Goal: Register for event/course

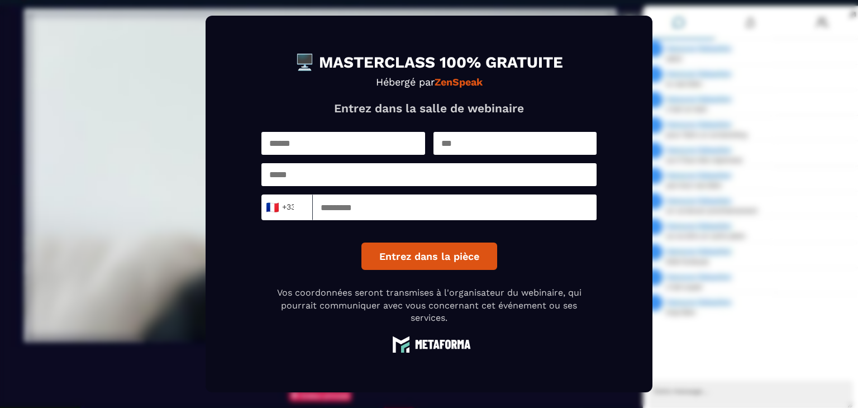
click at [332, 144] on input "text" at bounding box center [344, 143] width 164 height 23
type input "**********"
type input "***"
type input "**********"
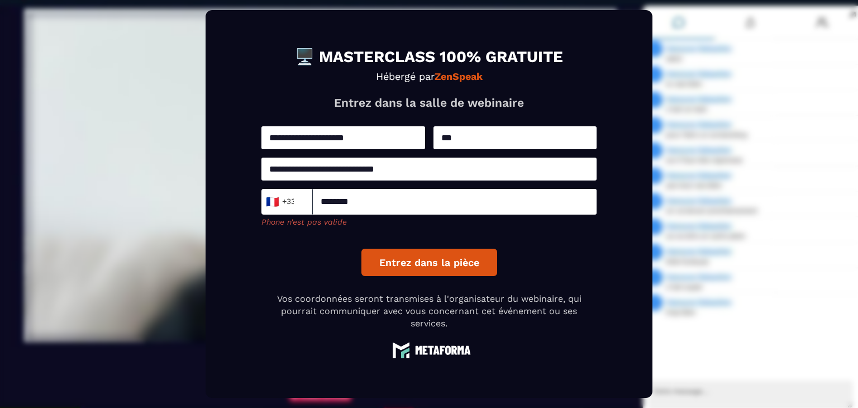
drag, startPoint x: 371, startPoint y: 203, endPoint x: 260, endPoint y: 195, distance: 111.0
click at [260, 195] on form "**********" at bounding box center [429, 204] width 447 height 388
type input "*"
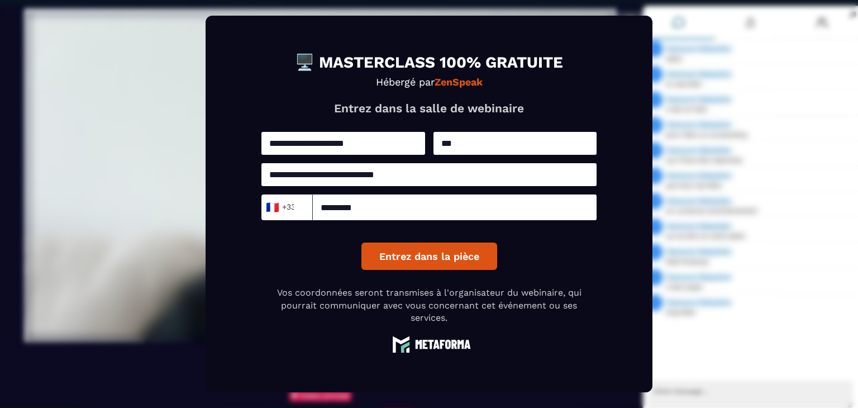
type input "*********"
click at [416, 259] on button "Entrez dans la pièce" at bounding box center [430, 256] width 136 height 27
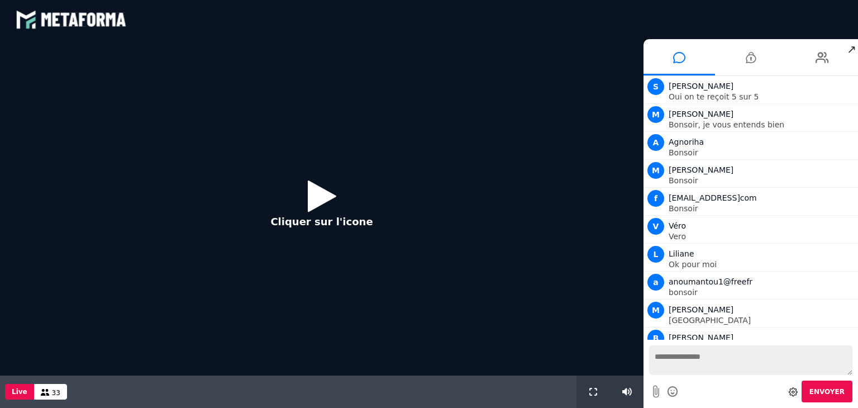
scroll to position [606, 0]
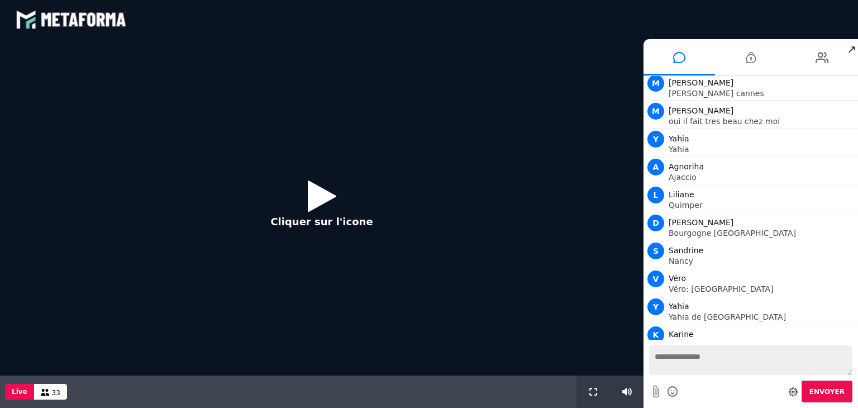
click at [324, 196] on icon at bounding box center [322, 196] width 28 height 36
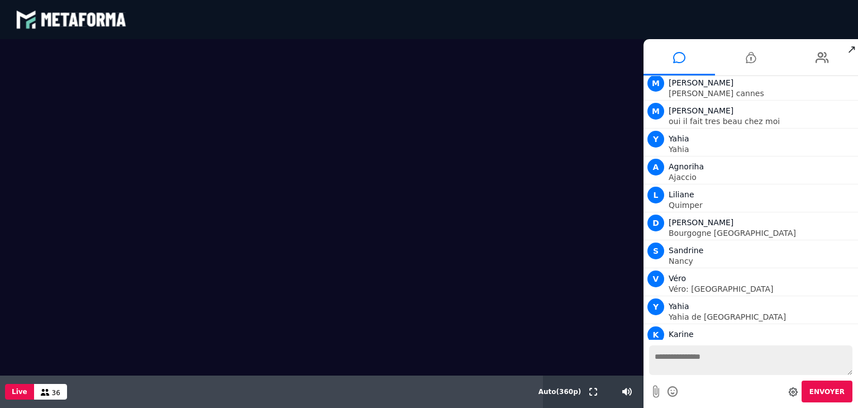
click at [349, 195] on video at bounding box center [322, 207] width 644 height 336
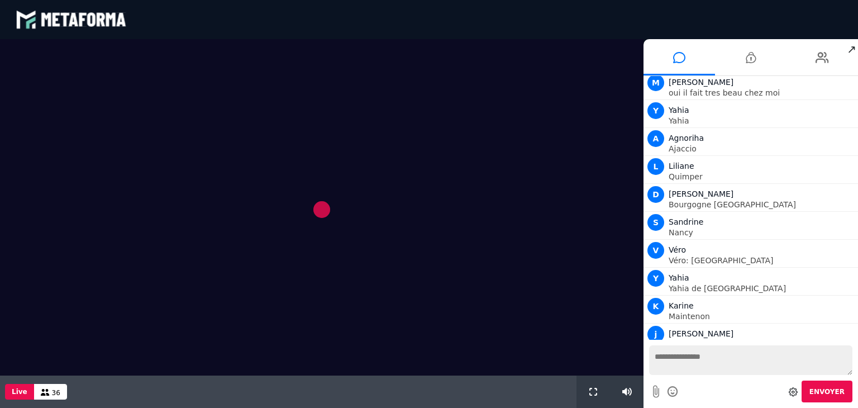
click at [349, 195] on video at bounding box center [322, 207] width 644 height 336
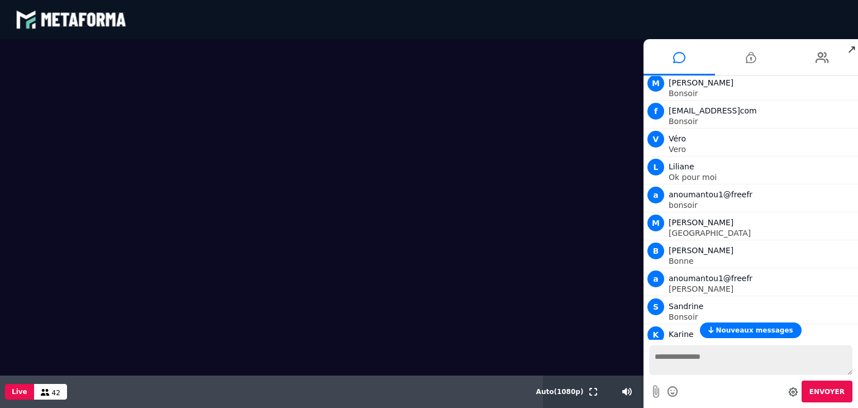
scroll to position [0, 0]
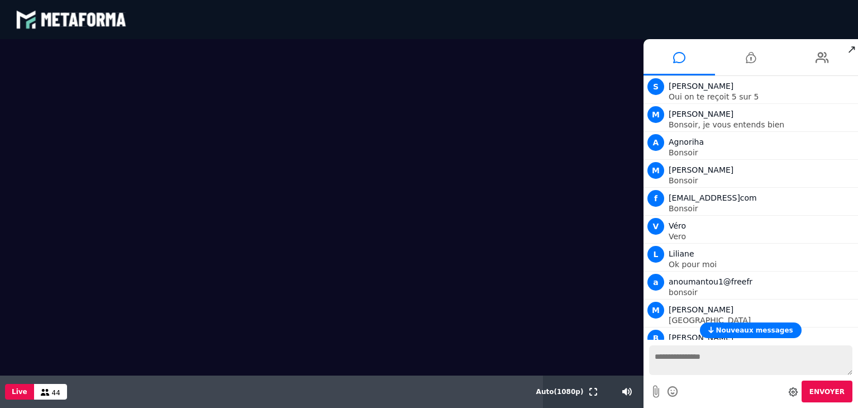
click at [684, 359] on textarea at bounding box center [750, 360] width 203 height 30
type textarea "*******"
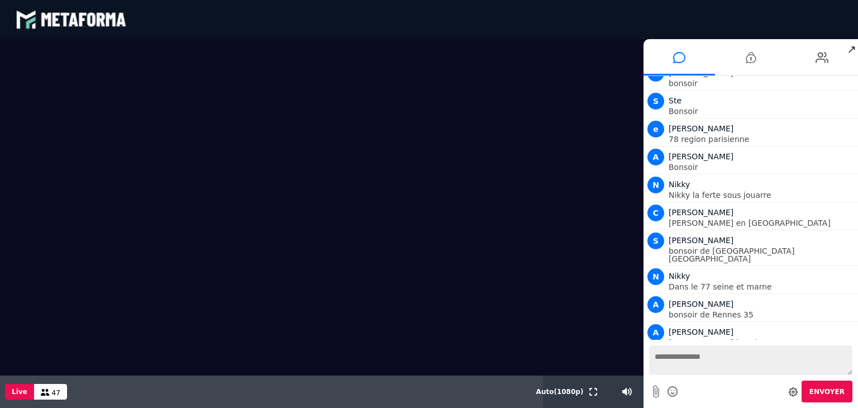
scroll to position [1246, 0]
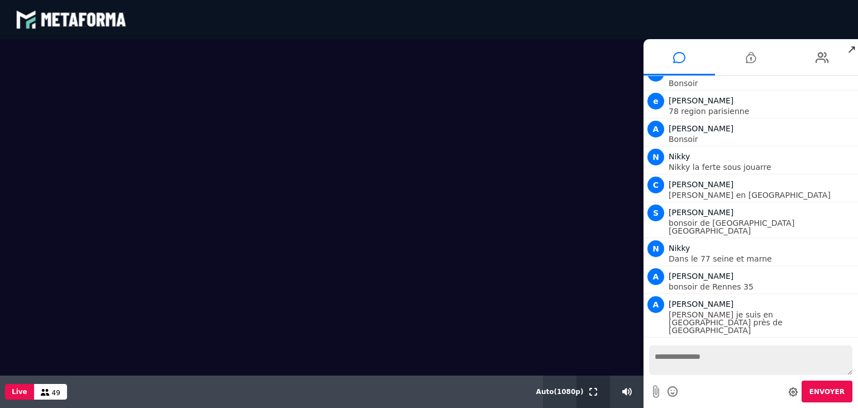
click at [592, 392] on icon at bounding box center [594, 392] width 8 height 8
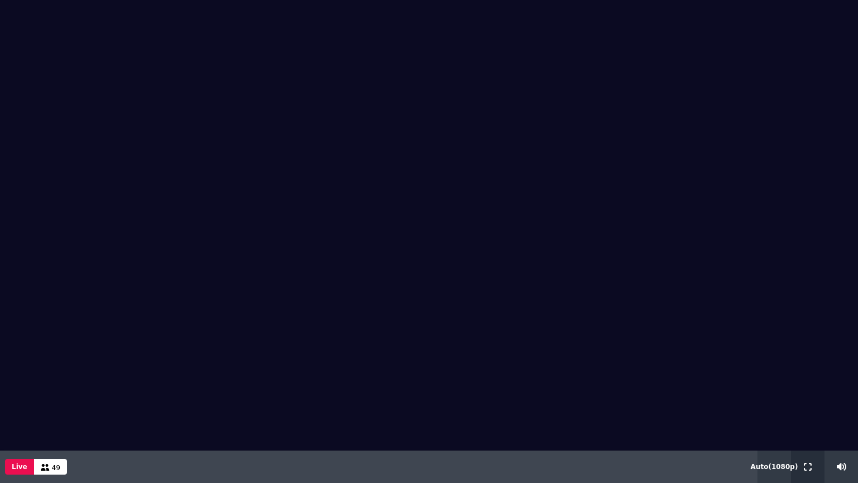
click at [806, 407] on button at bounding box center [808, 466] width 12 height 32
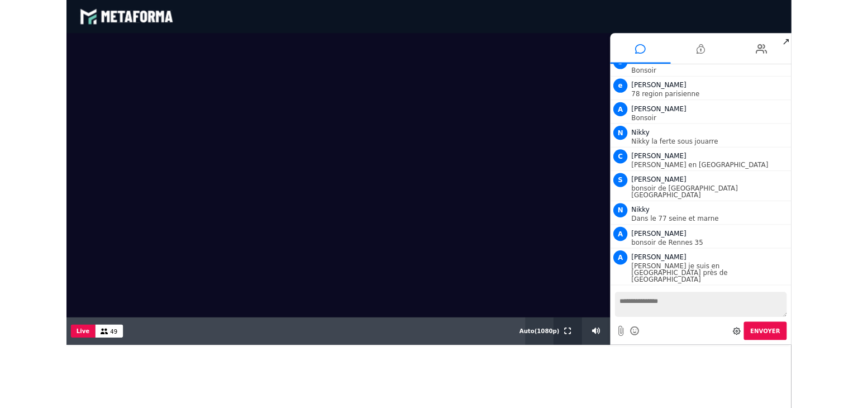
scroll to position [1171, 0]
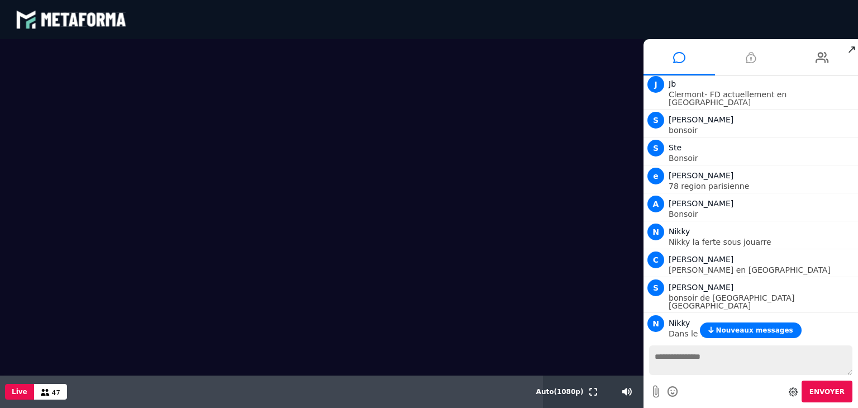
click at [750, 55] on icon at bounding box center [751, 58] width 10 height 28
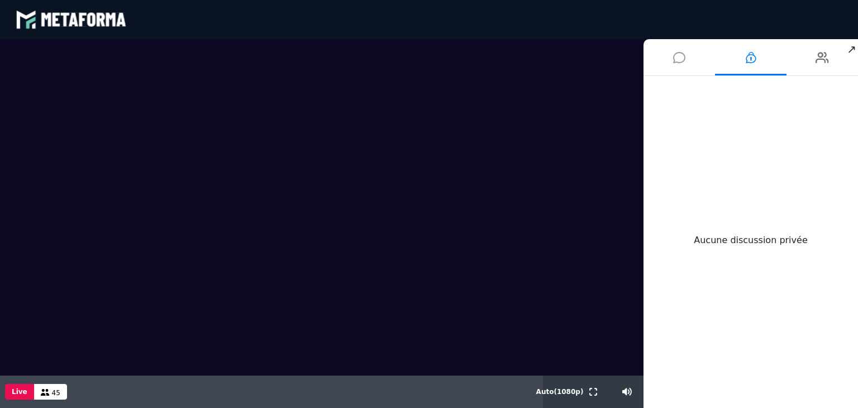
click at [675, 54] on icon at bounding box center [679, 58] width 12 height 28
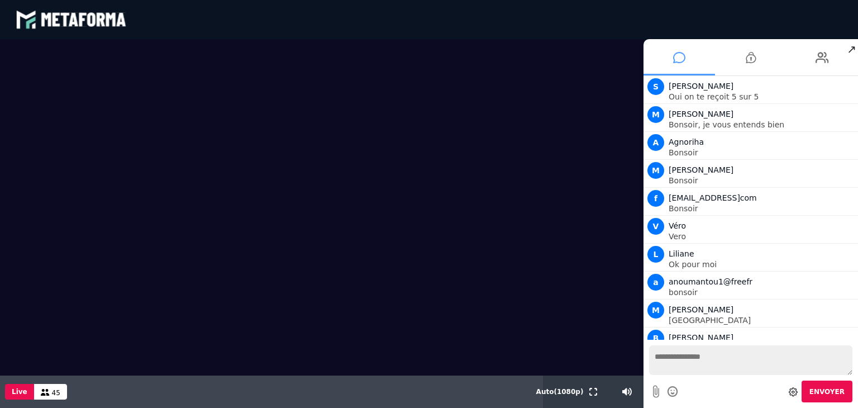
scroll to position [1330, 0]
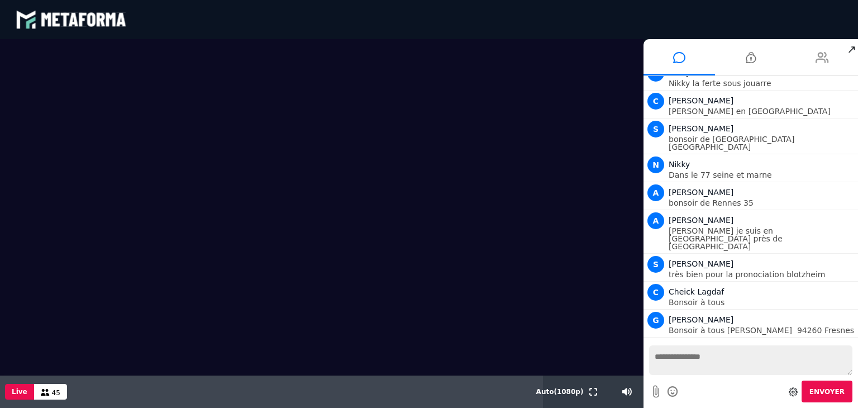
click at [814, 59] on li at bounding box center [823, 57] width 72 height 36
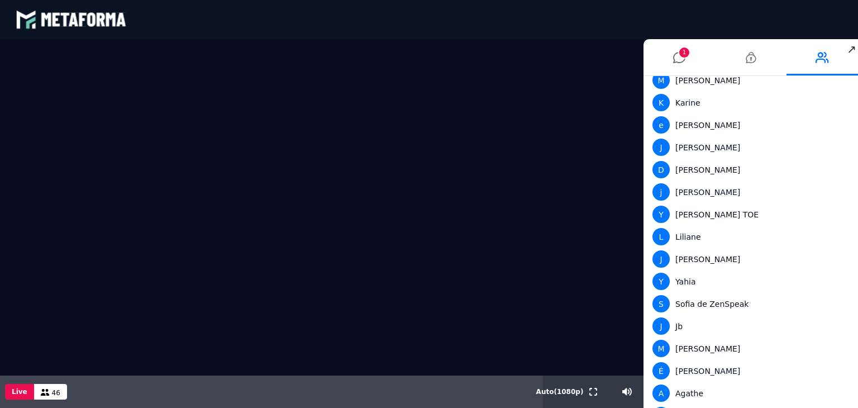
scroll to position [0, 0]
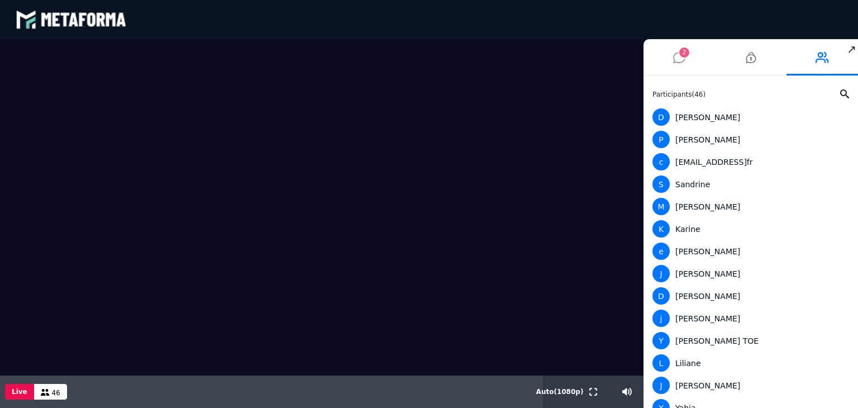
click at [675, 47] on icon at bounding box center [679, 58] width 12 height 28
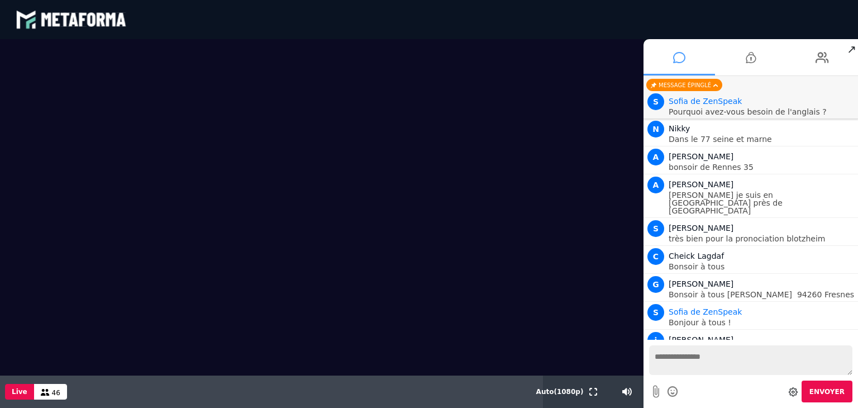
scroll to position [1393, 0]
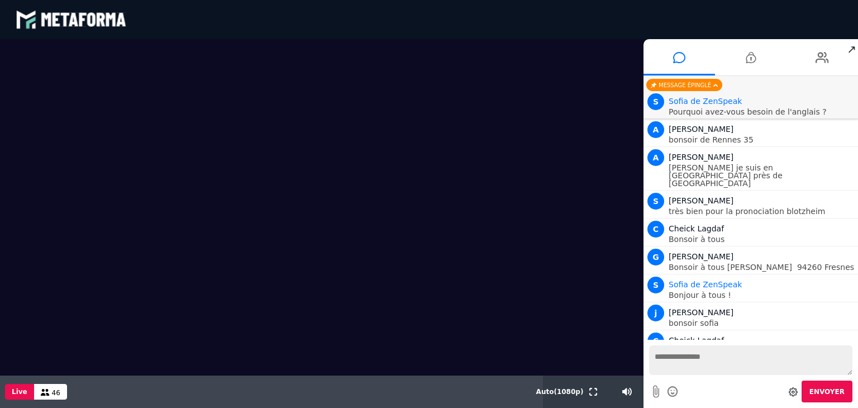
click at [701, 385] on div "Envoyer" at bounding box center [750, 392] width 203 height 22
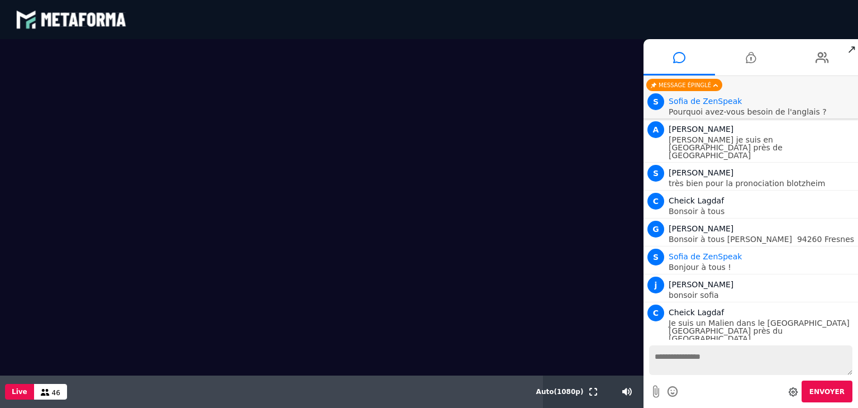
scroll to position [1448, 0]
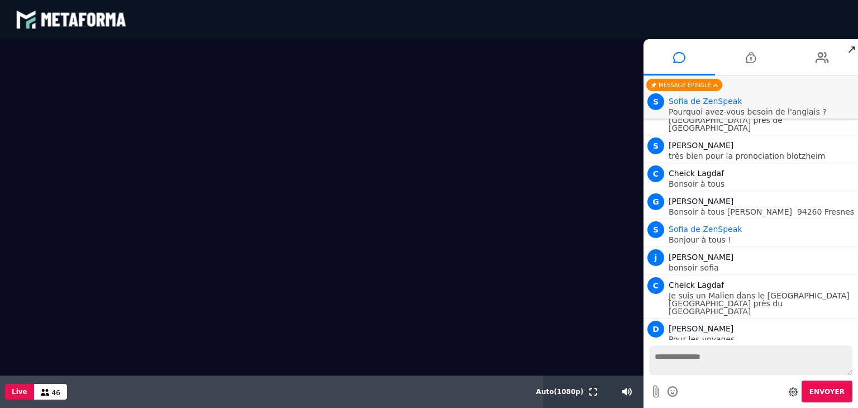
click at [697, 358] on textarea at bounding box center [750, 360] width 203 height 30
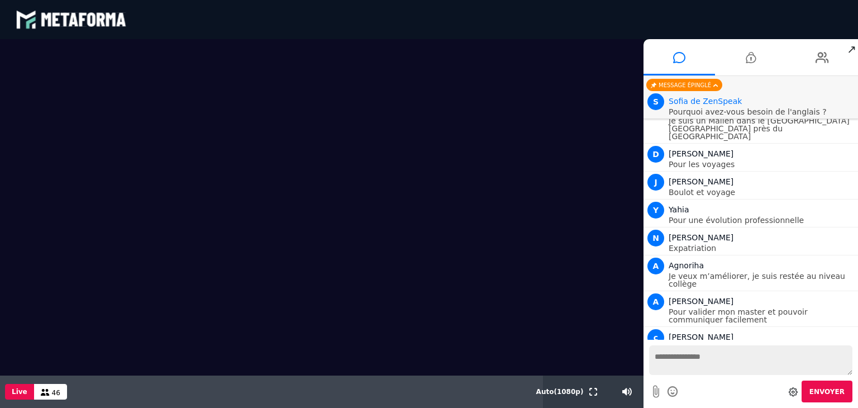
scroll to position [1652, 0]
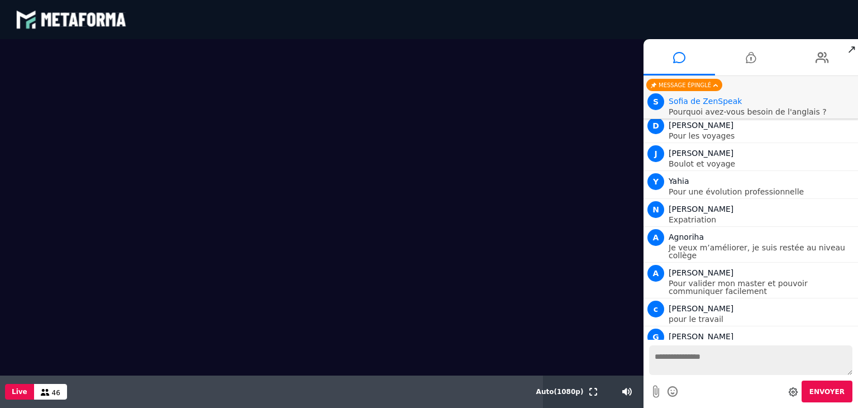
type textarea "*"
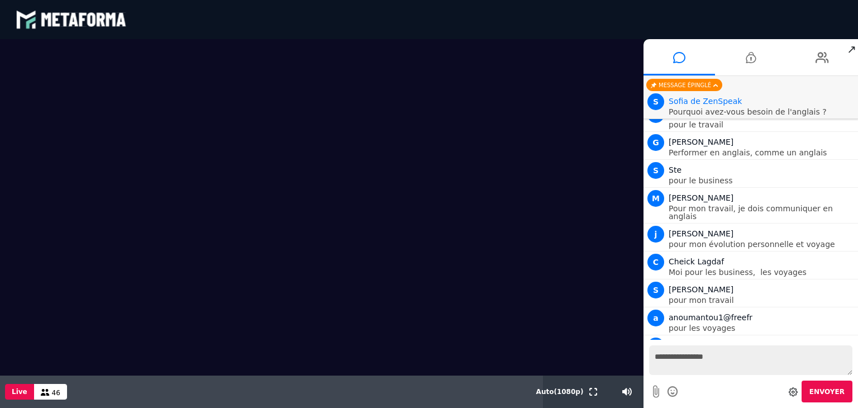
scroll to position [1874, 0]
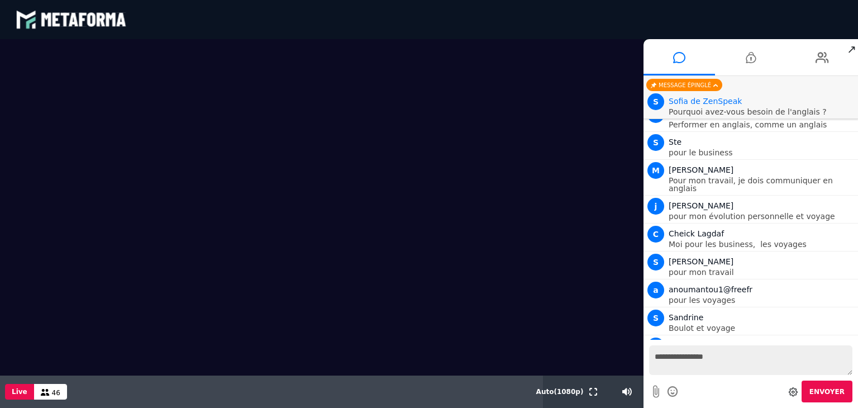
type textarea "**********"
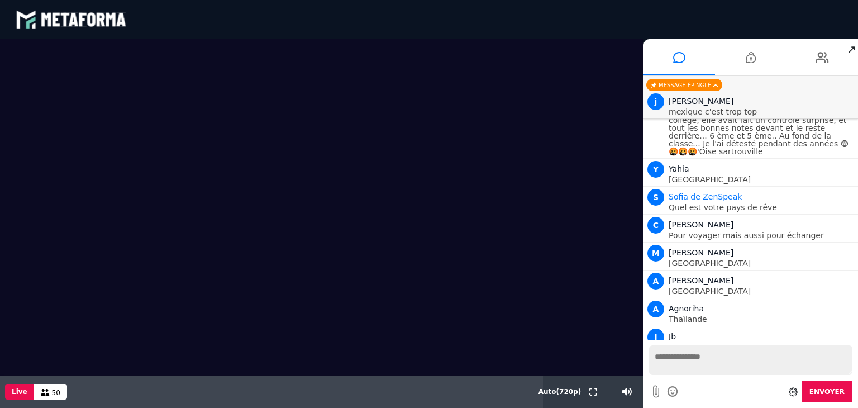
scroll to position [2637, 0]
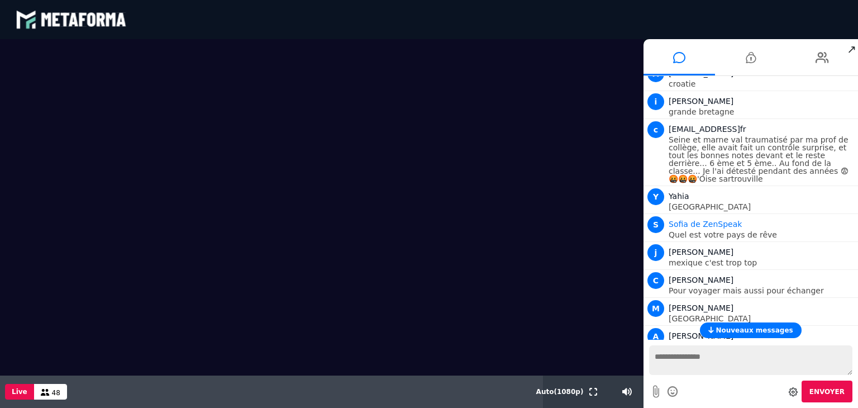
click at [697, 358] on textarea at bounding box center [750, 360] width 203 height 30
type textarea "*"
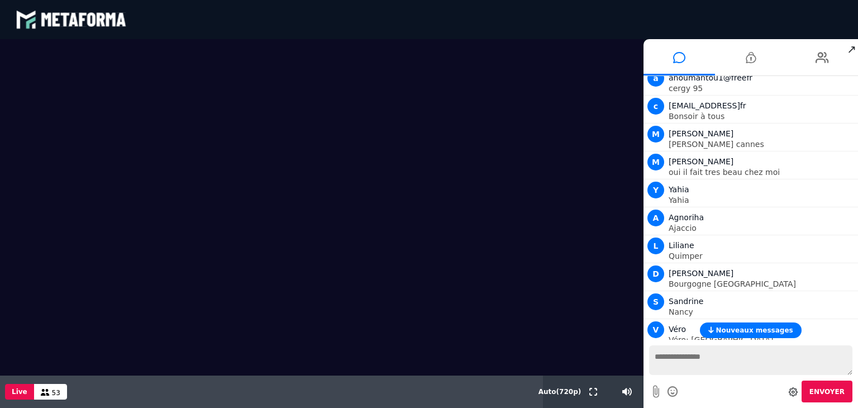
scroll to position [0, 0]
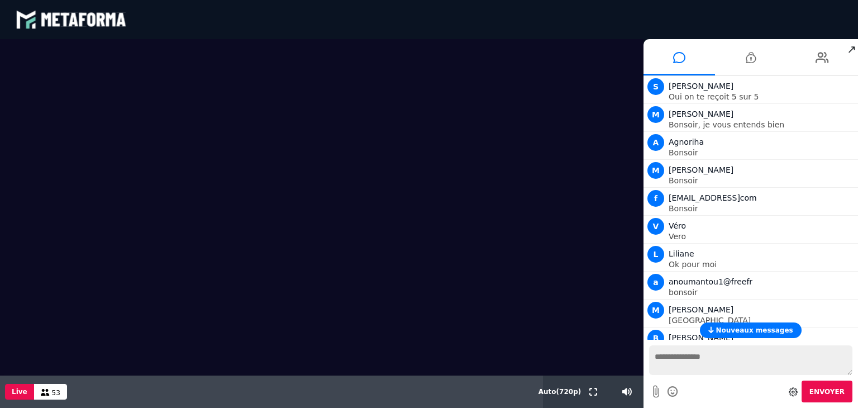
click at [769, 329] on span "Nouveaux messages" at bounding box center [754, 330] width 77 height 8
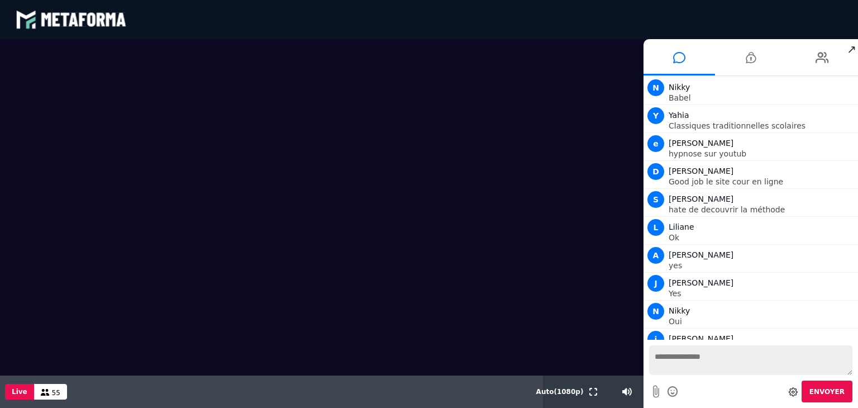
scroll to position [6297, 0]
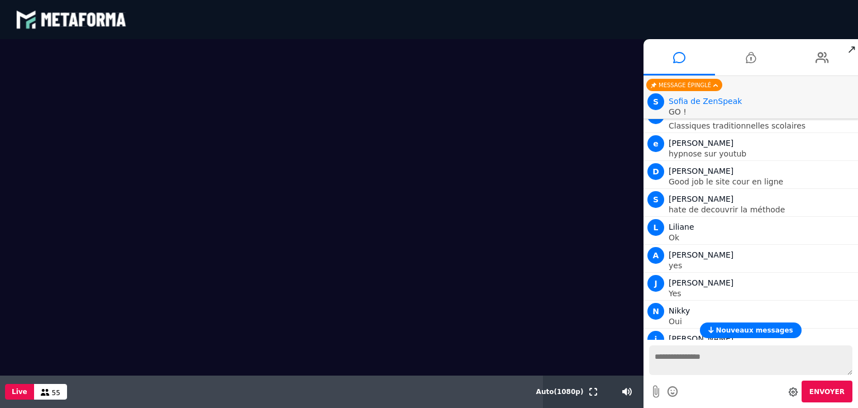
click at [677, 358] on textarea at bounding box center [750, 360] width 203 height 30
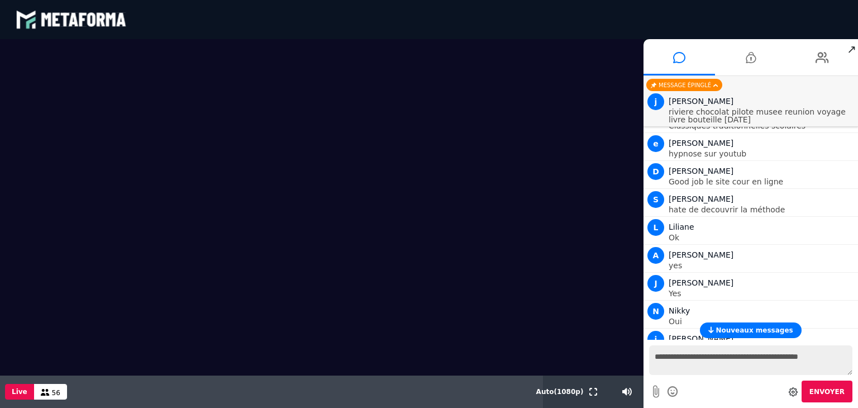
click at [773, 357] on textarea "**********" at bounding box center [750, 360] width 203 height 30
click at [835, 358] on textarea "**********" at bounding box center [750, 360] width 203 height 30
type textarea "**********"
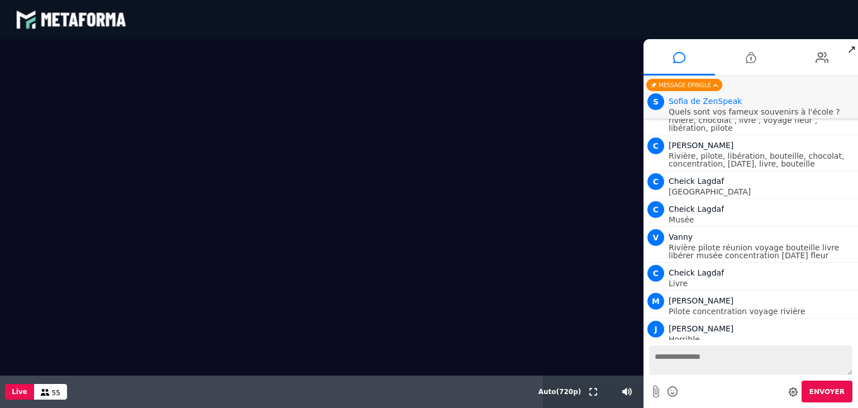
scroll to position [8220, 0]
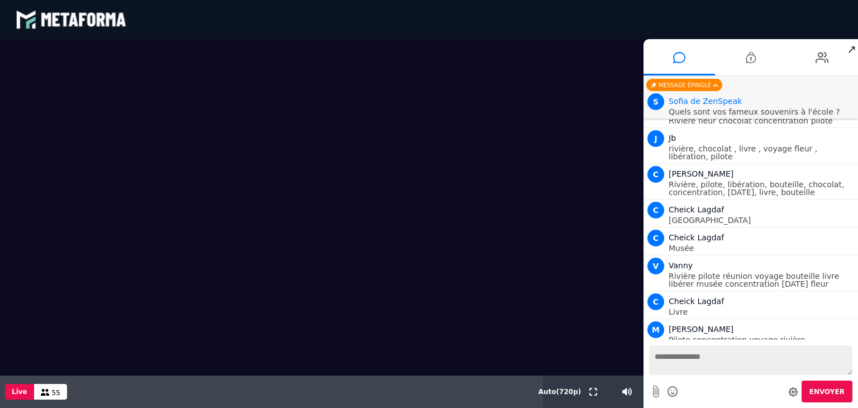
click at [691, 357] on textarea at bounding box center [750, 360] width 203 height 30
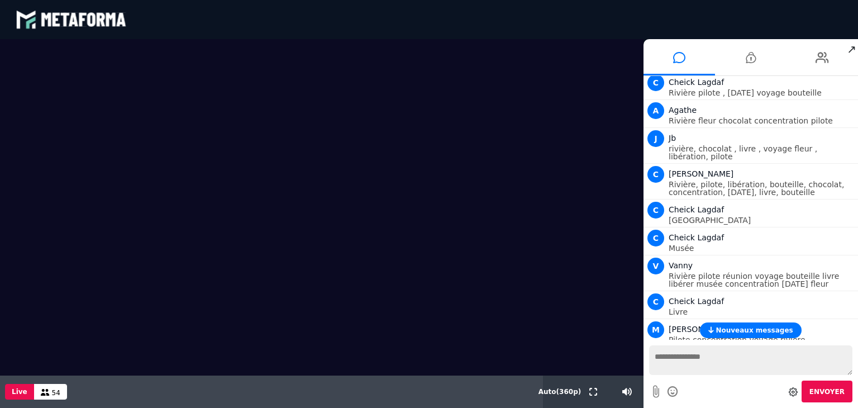
click at [736, 332] on span "Nouveaux messages" at bounding box center [754, 330] width 77 height 8
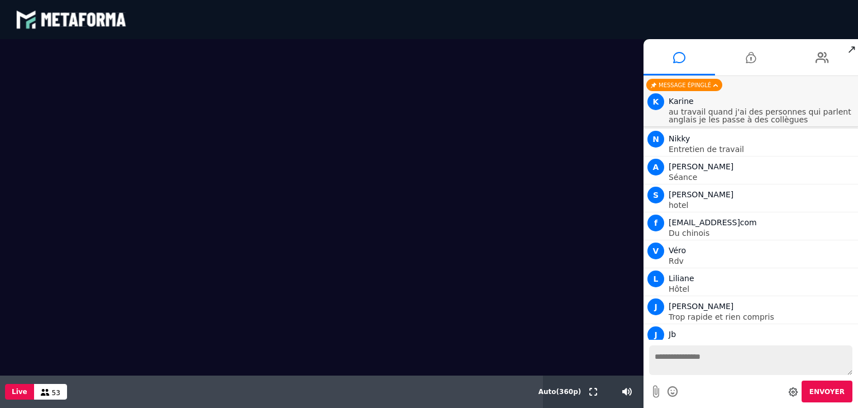
scroll to position [9971, 0]
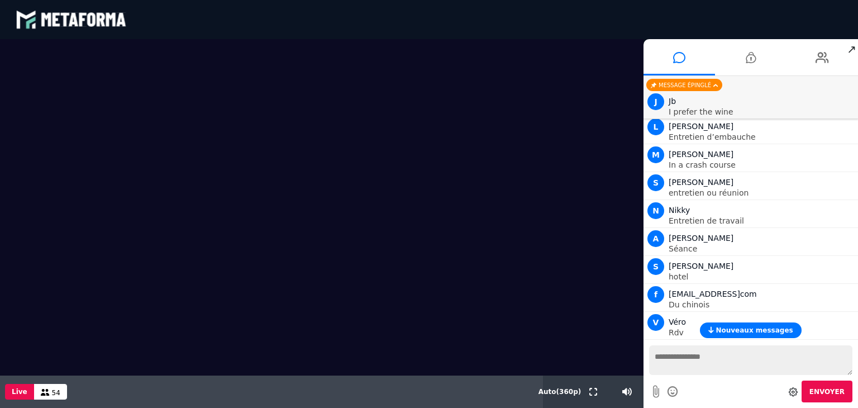
click at [736, 332] on span "Nouveaux messages" at bounding box center [754, 330] width 77 height 8
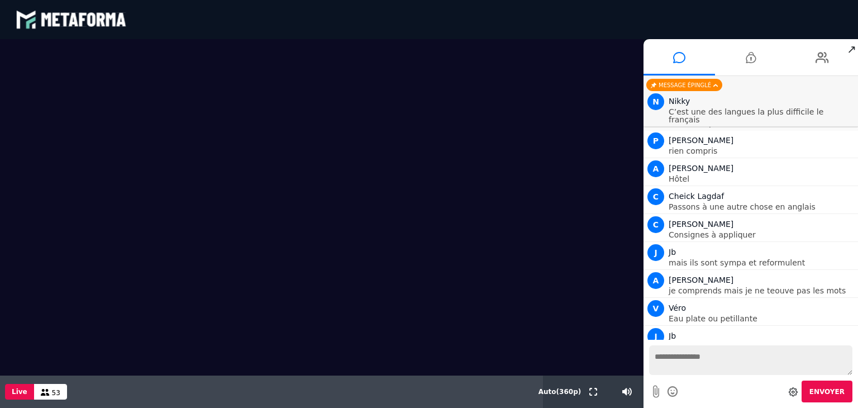
scroll to position [10293, 0]
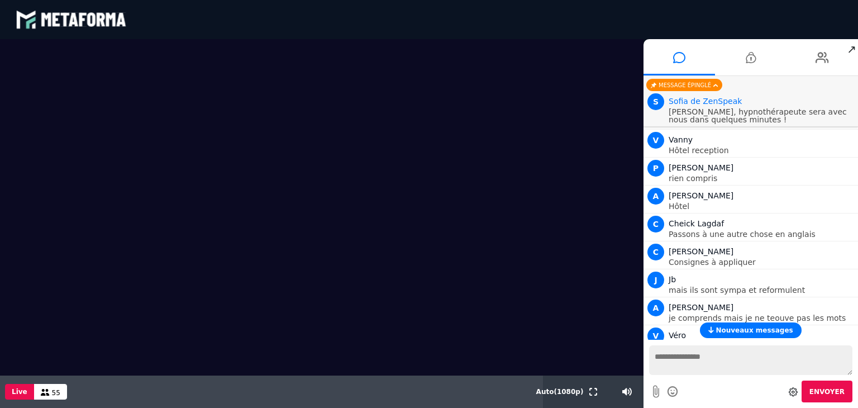
click at [764, 331] on span "Nouveaux messages" at bounding box center [754, 330] width 77 height 8
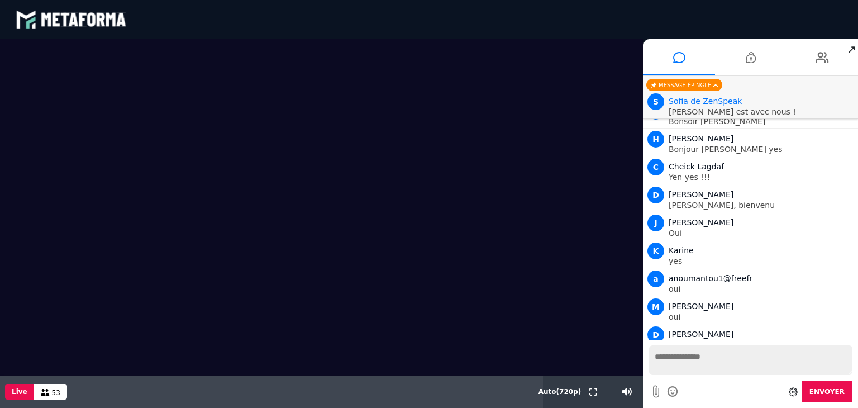
scroll to position [14157, 0]
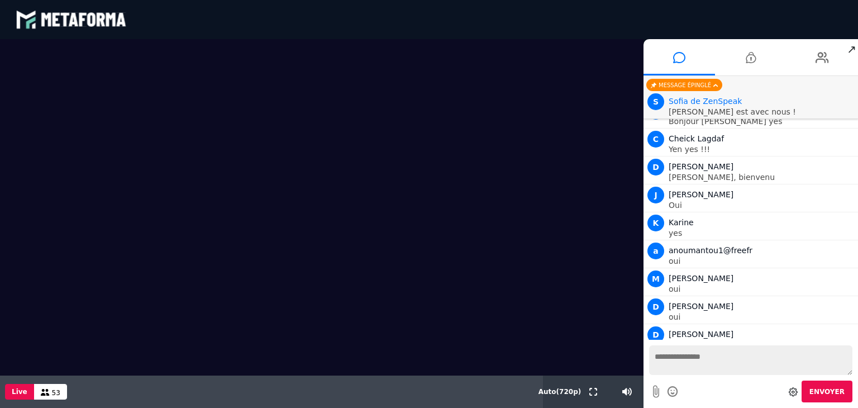
click at [40, 388] on div "53" at bounding box center [50, 392] width 33 height 16
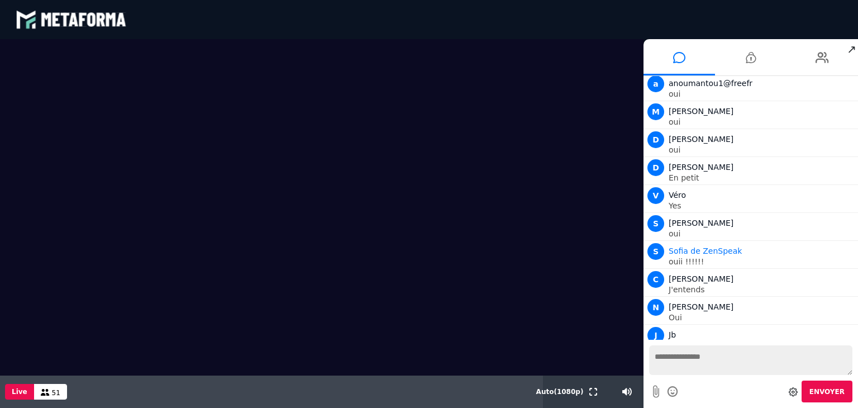
scroll to position [14995, 0]
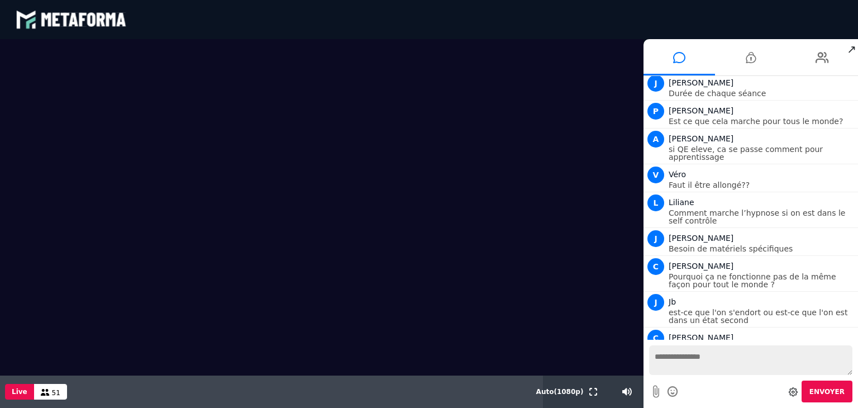
click at [666, 356] on textarea at bounding box center [750, 360] width 203 height 30
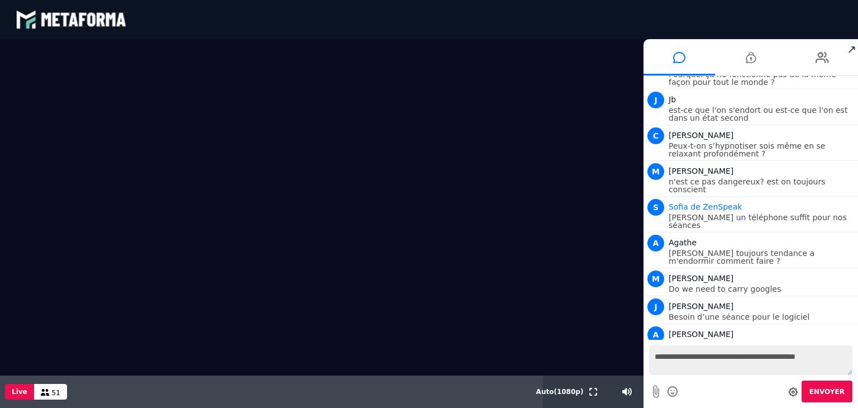
scroll to position [15226, 0]
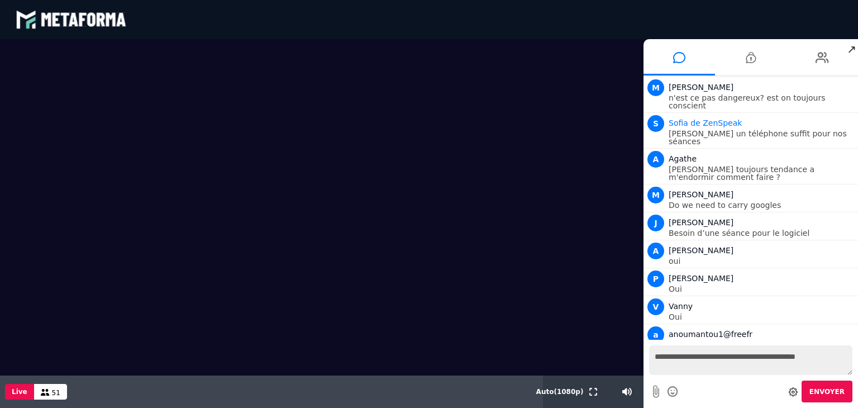
type textarea "**********"
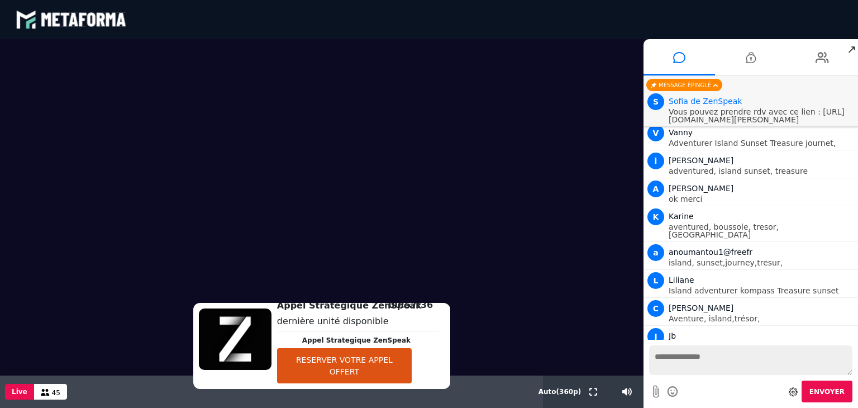
scroll to position [16919, 0]
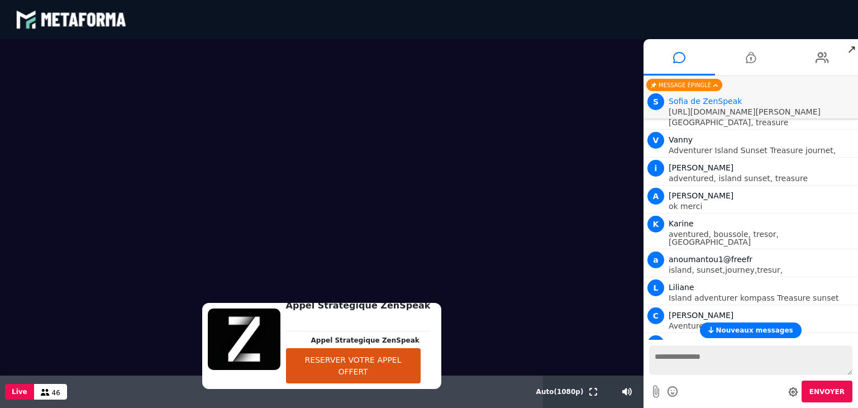
click at [382, 355] on button "RESERVER VOTRE APPEL OFFERT" at bounding box center [353, 365] width 135 height 35
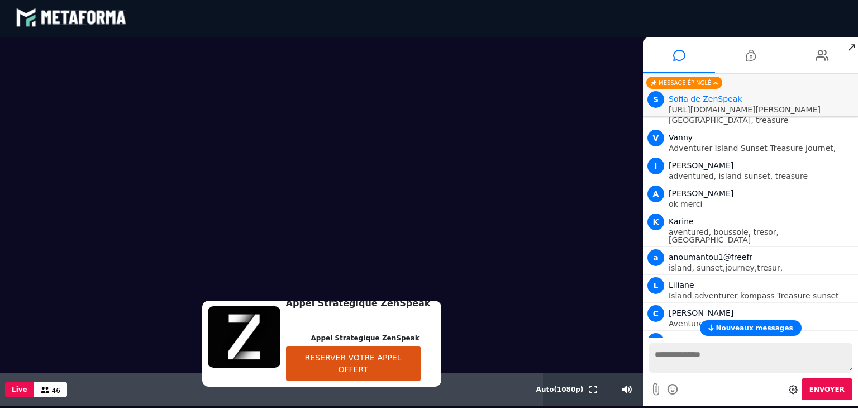
scroll to position [0, 0]
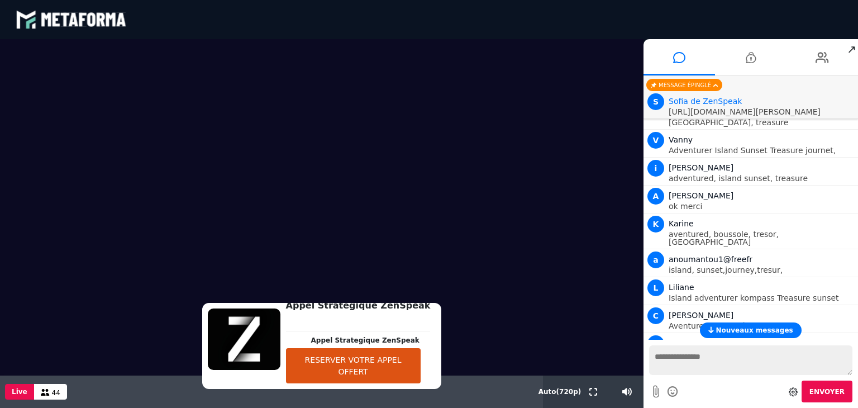
click at [751, 329] on span "Nouveaux messages" at bounding box center [754, 330] width 77 height 8
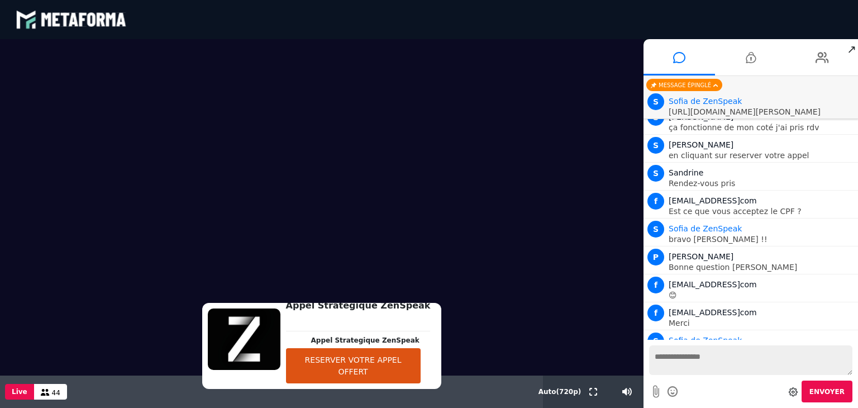
scroll to position [17938, 0]
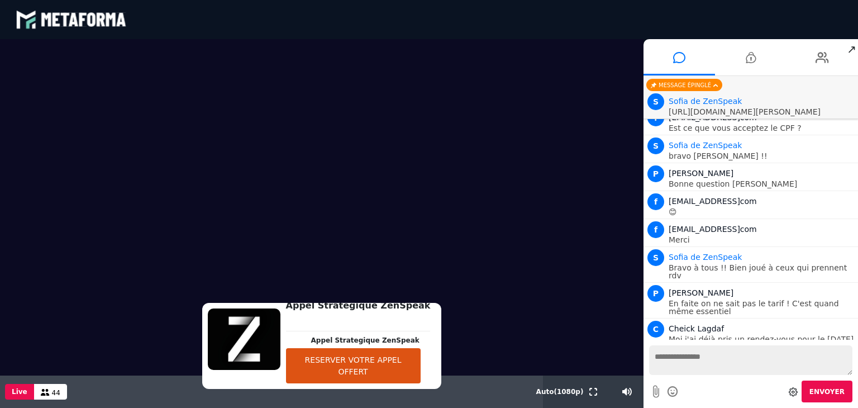
click at [679, 357] on textarea at bounding box center [750, 360] width 203 height 30
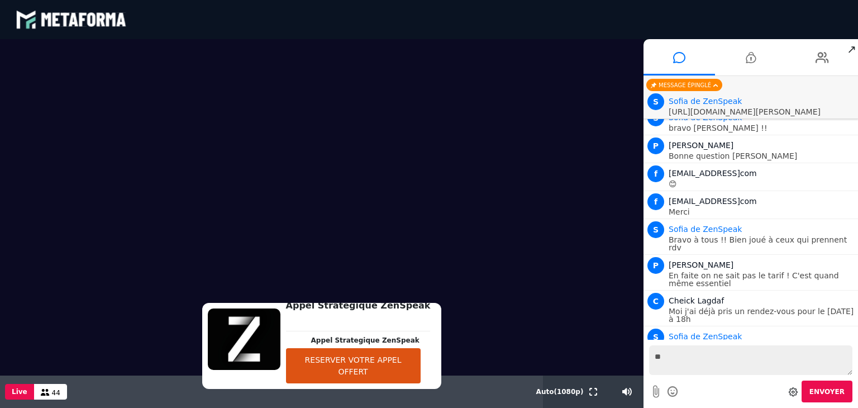
type textarea "***"
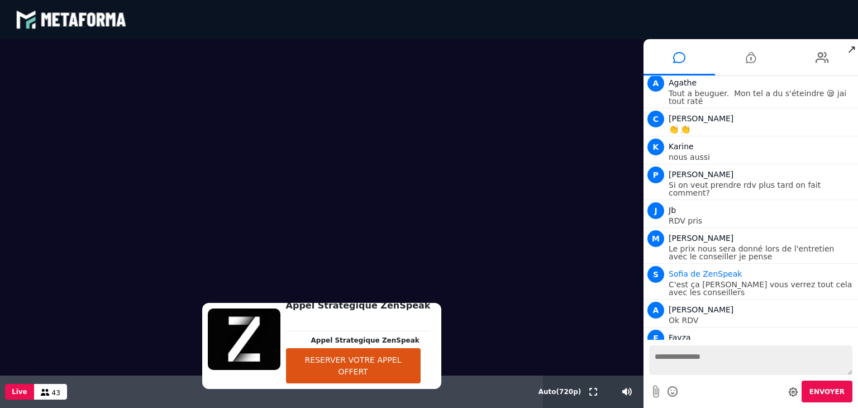
scroll to position [19241, 0]
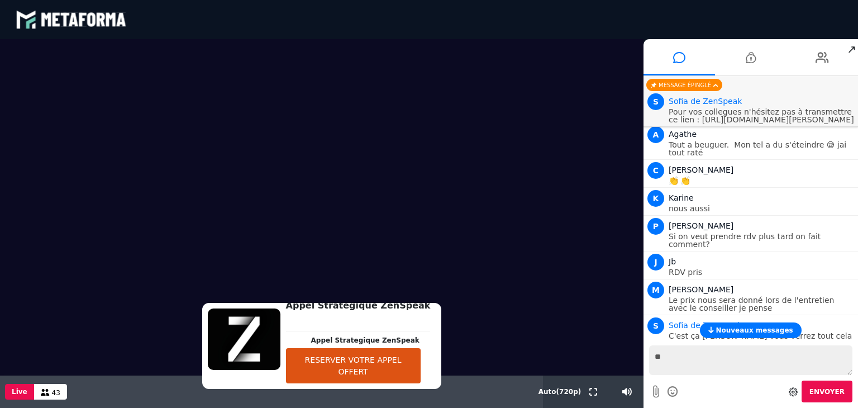
type textarea "*"
click at [734, 327] on span "Nouveaux messages" at bounding box center [754, 330] width 77 height 8
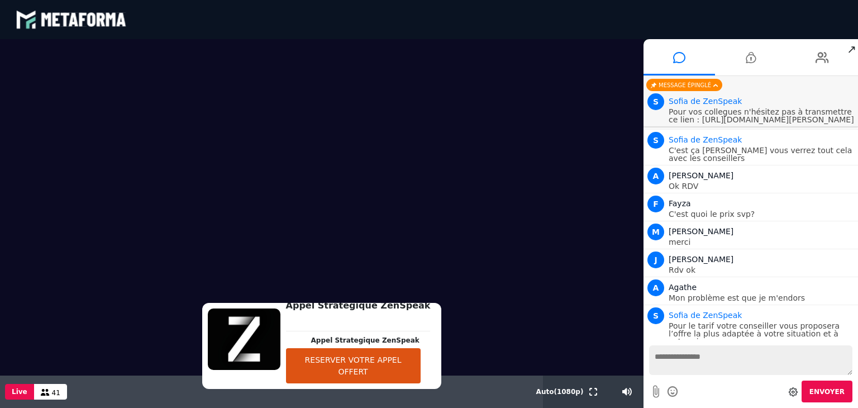
scroll to position [19455, 0]
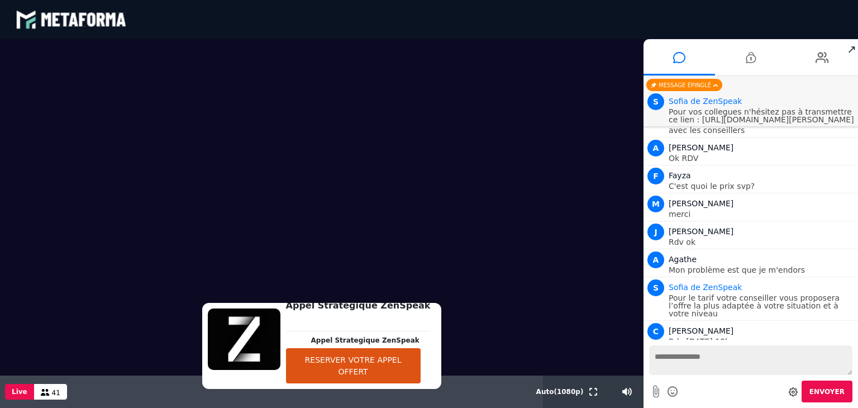
click at [709, 358] on textarea at bounding box center [750, 360] width 203 height 30
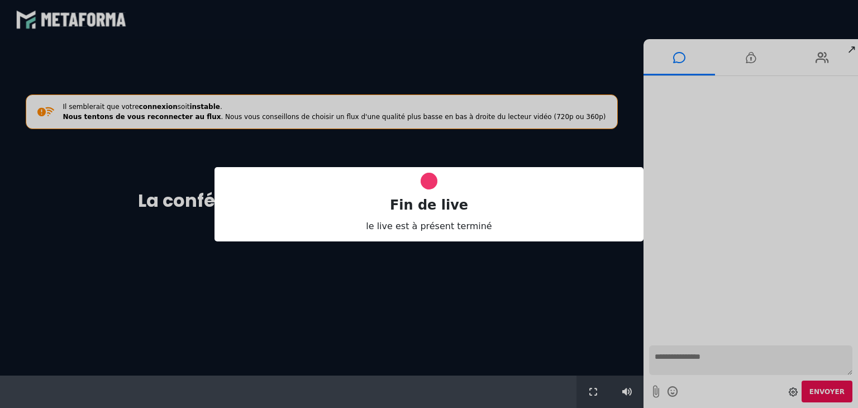
scroll to position [0, 0]
